Goal: Transaction & Acquisition: Purchase product/service

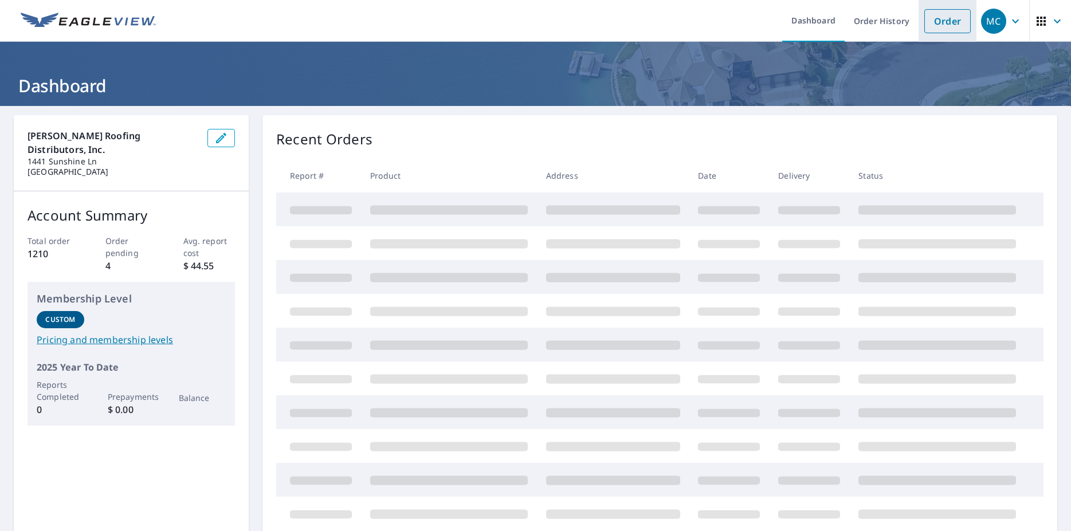
click at [946, 19] on link "Order" at bounding box center [948, 21] width 46 height 24
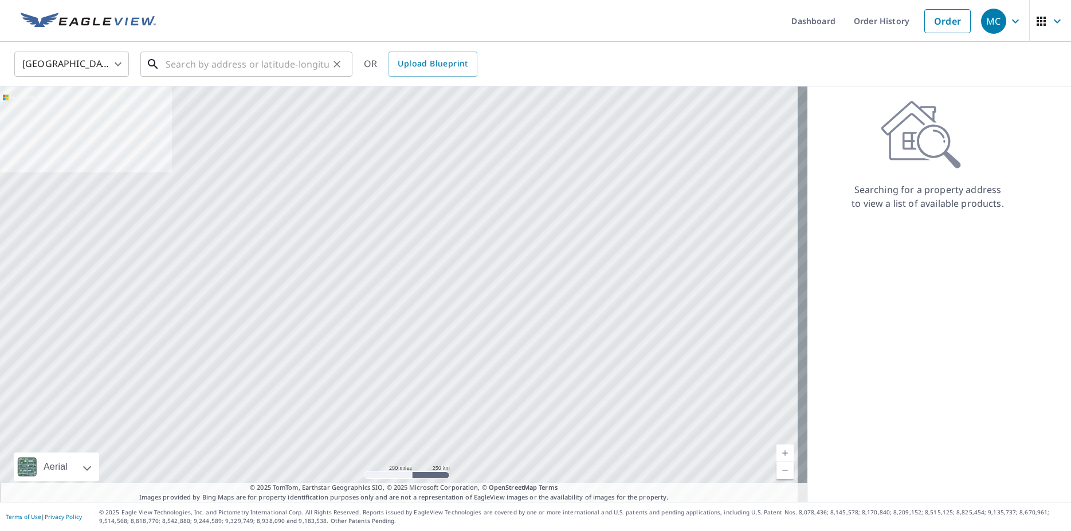
click at [237, 64] on input "text" at bounding box center [247, 64] width 163 height 32
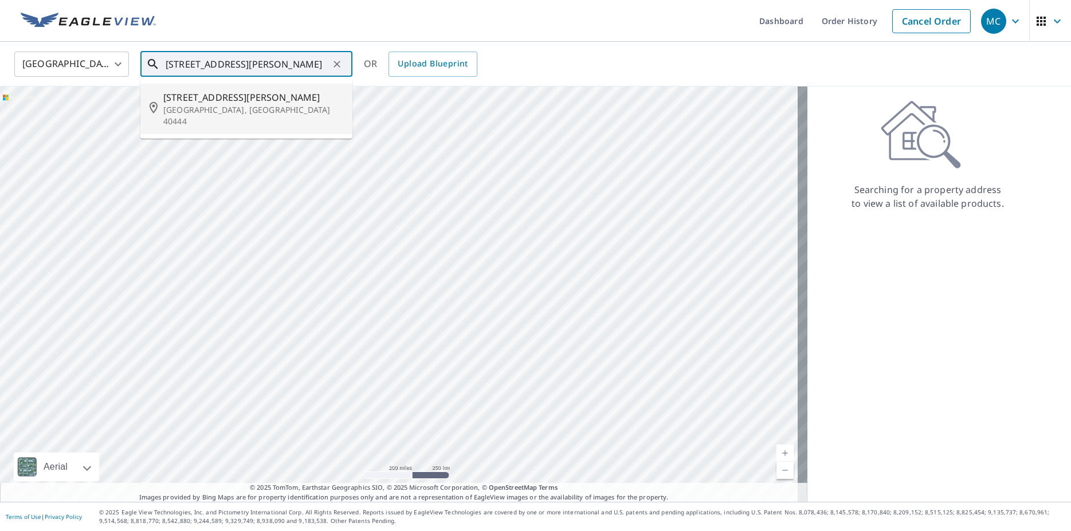
click at [181, 103] on span "306 W Buford St" at bounding box center [253, 98] width 180 height 14
type input "306 W Buford St Lancaster, KY 40444"
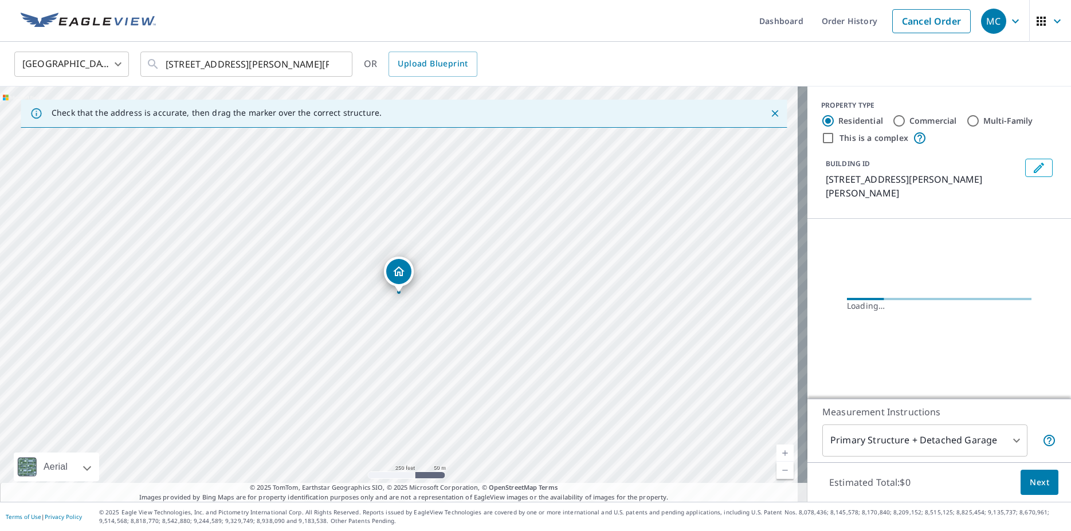
click at [777, 449] on link "Current Level 17, Zoom In" at bounding box center [785, 453] width 17 height 17
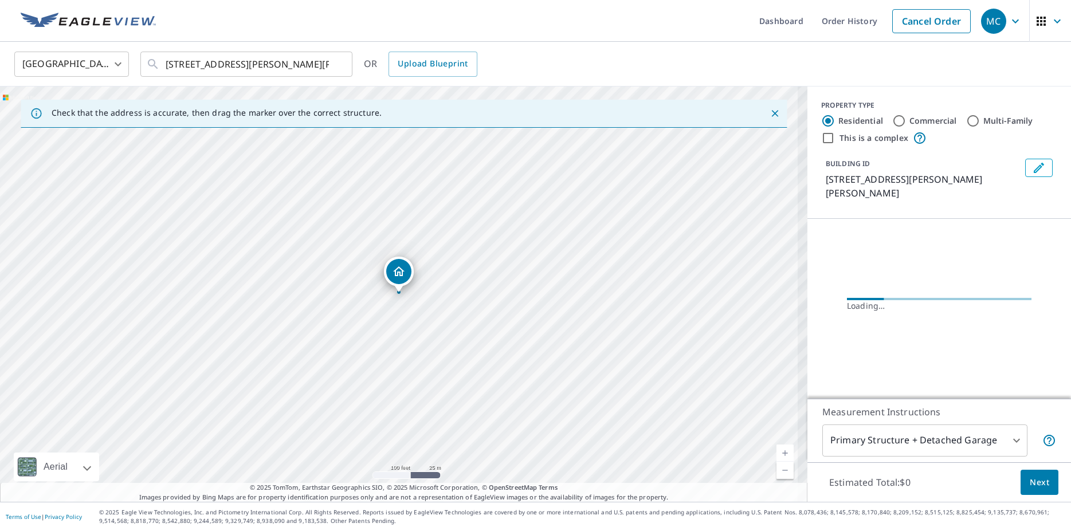
click at [777, 449] on link "Current Level 18, Zoom In" at bounding box center [785, 453] width 17 height 17
click at [777, 449] on link "Current Level 19, Zoom In" at bounding box center [785, 453] width 17 height 17
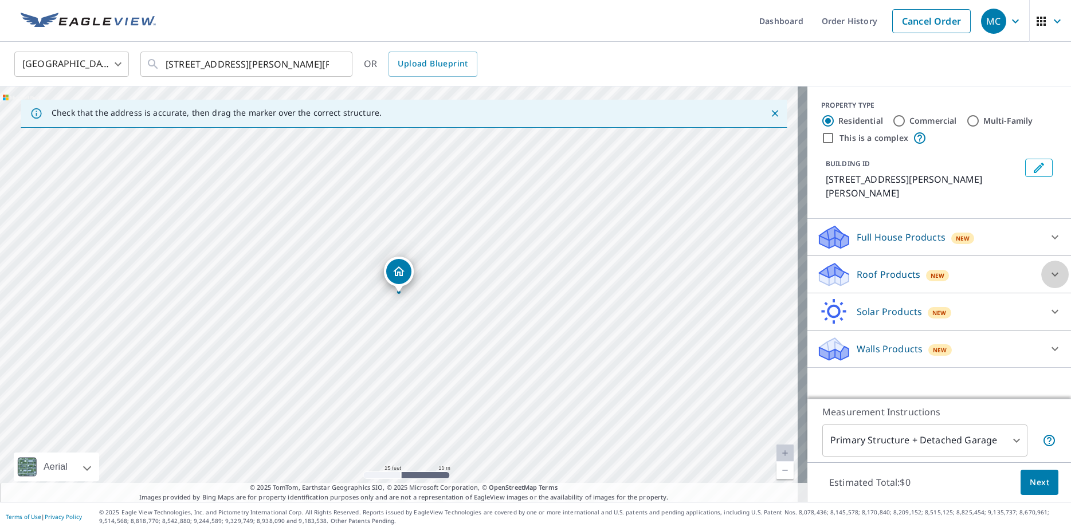
click at [1048, 268] on icon at bounding box center [1055, 275] width 14 height 14
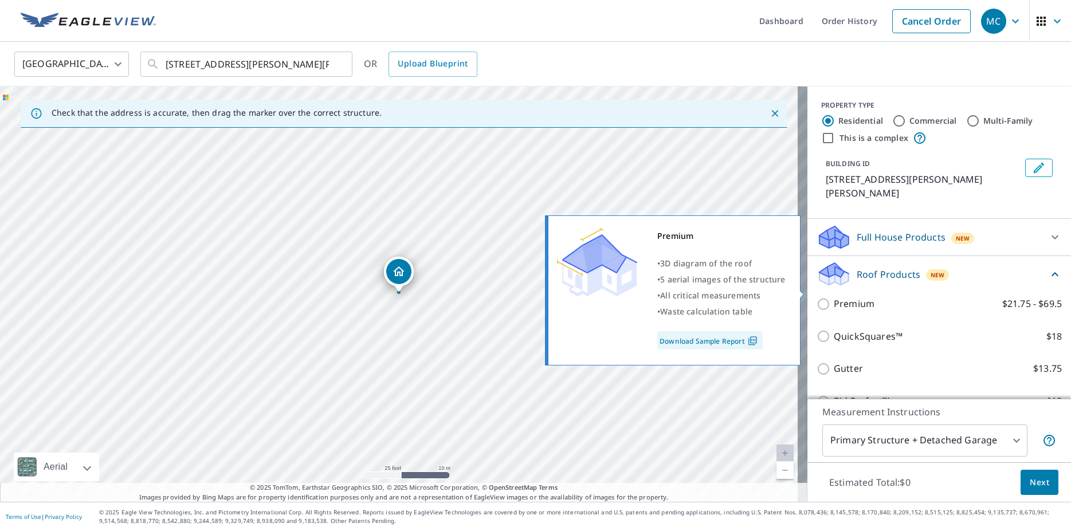
click at [834, 297] on p "Premium" at bounding box center [854, 304] width 41 height 14
click at [829, 297] on input "Premium $21.75 - $69.5" at bounding box center [825, 304] width 17 height 14
checkbox input "true"
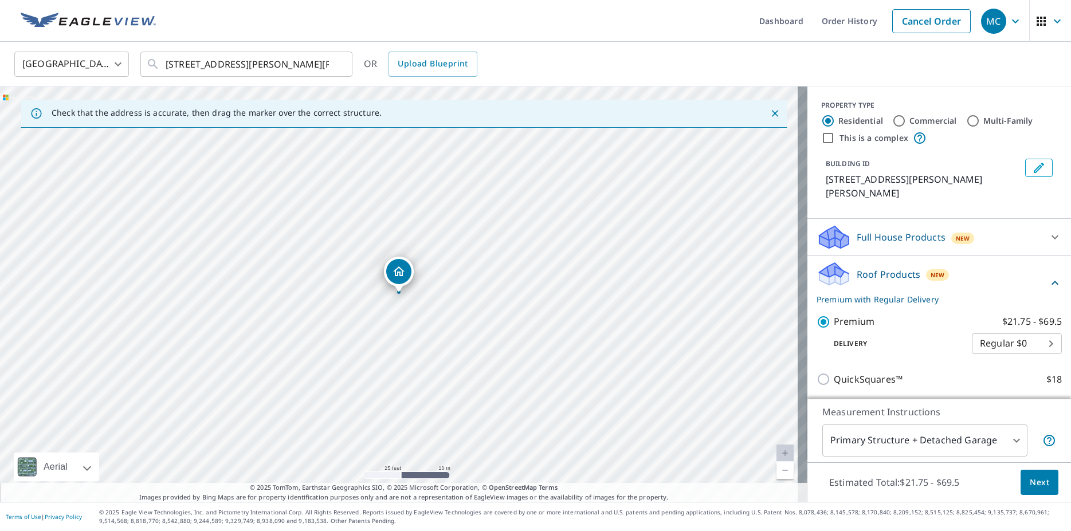
click at [1031, 481] on span "Next" at bounding box center [1039, 483] width 19 height 14
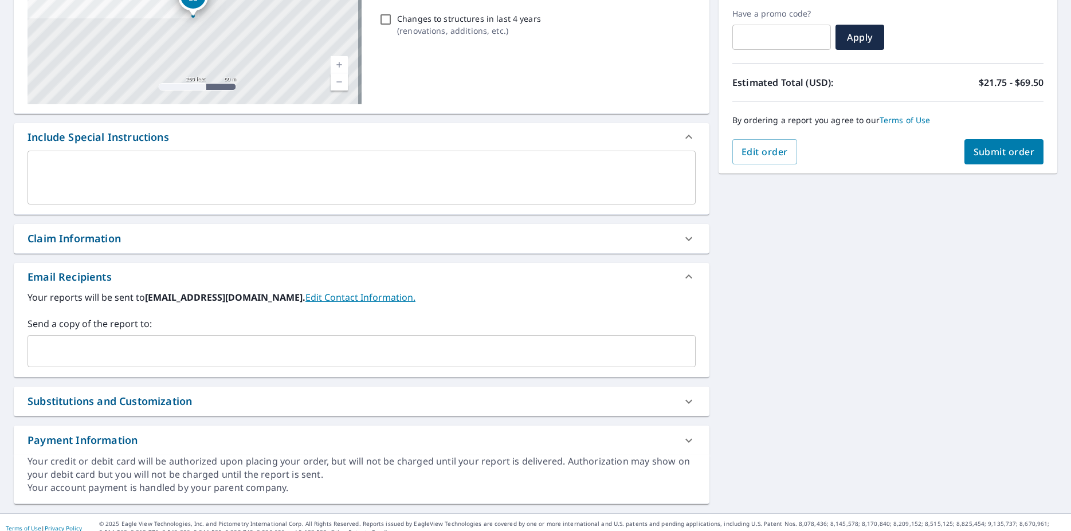
scroll to position [203, 0]
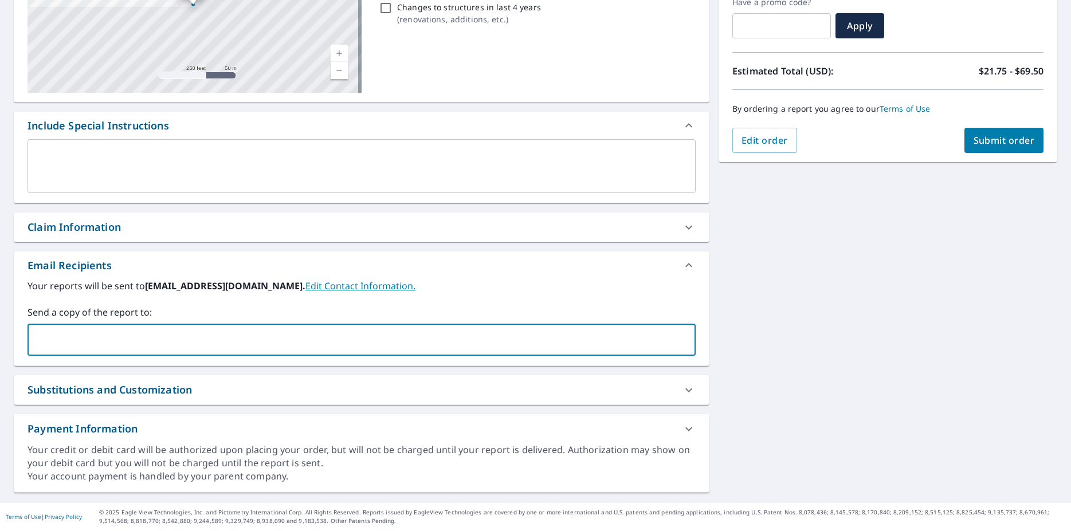
click at [69, 337] on input "text" at bounding box center [353, 340] width 641 height 22
type input "bryan.bodner@yahoo.com"
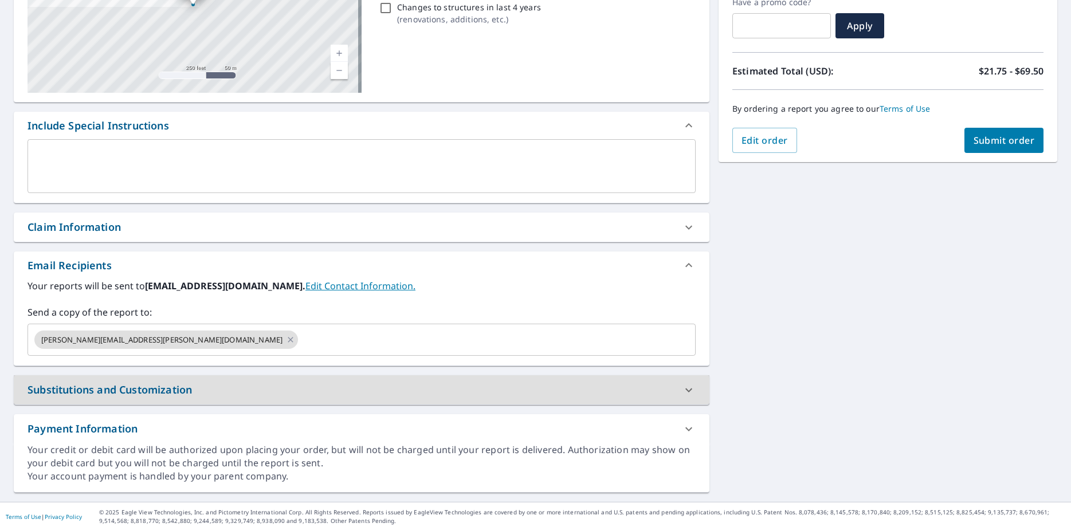
click at [982, 136] on span "Submit order" at bounding box center [1004, 140] width 61 height 13
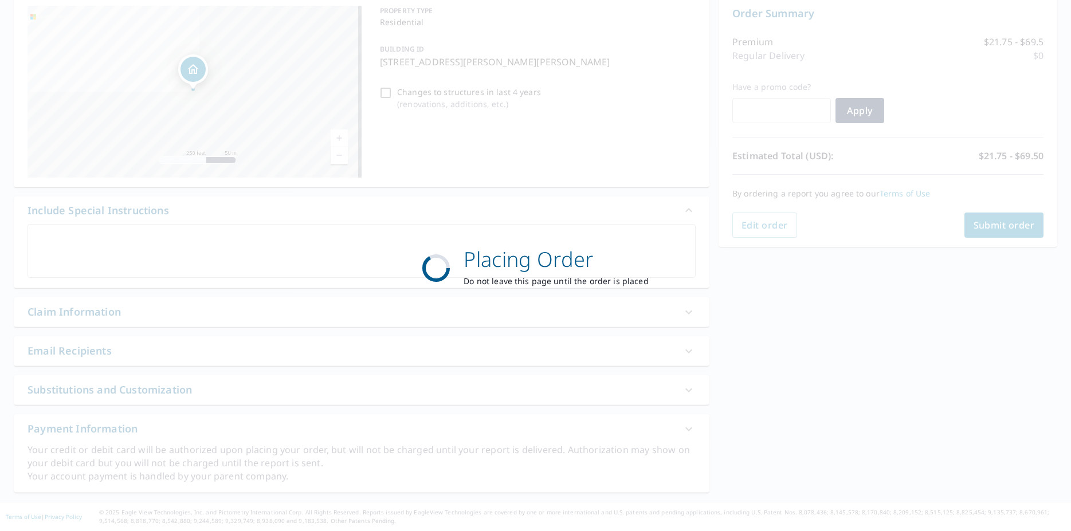
scroll to position [119, 0]
